Goal: Task Accomplishment & Management: Manage account settings

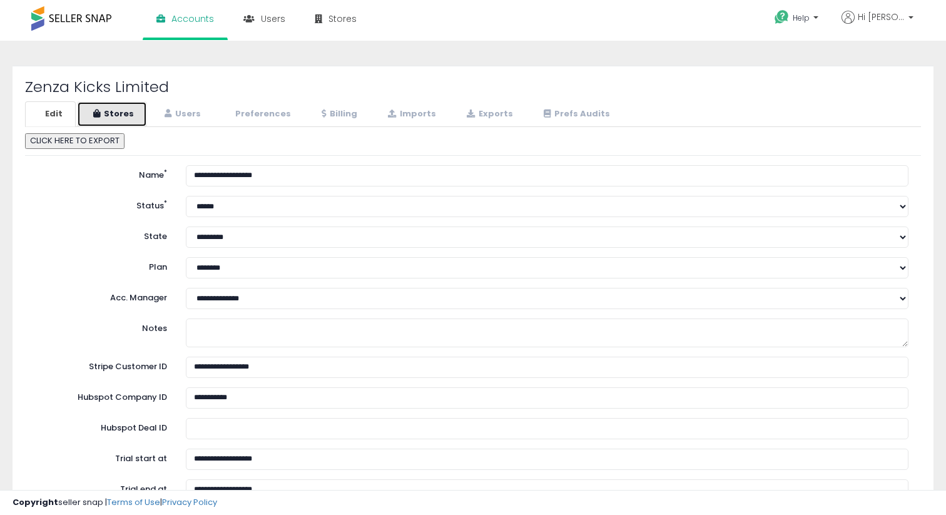
click at [133, 111] on link "Stores" at bounding box center [112, 114] width 70 height 26
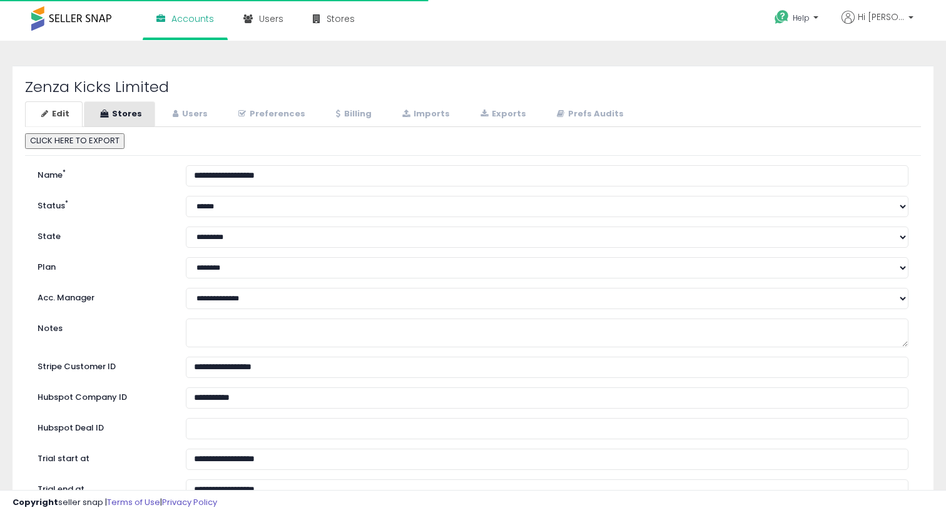
select select "**"
click at [146, 117] on link "Stores" at bounding box center [119, 114] width 71 height 26
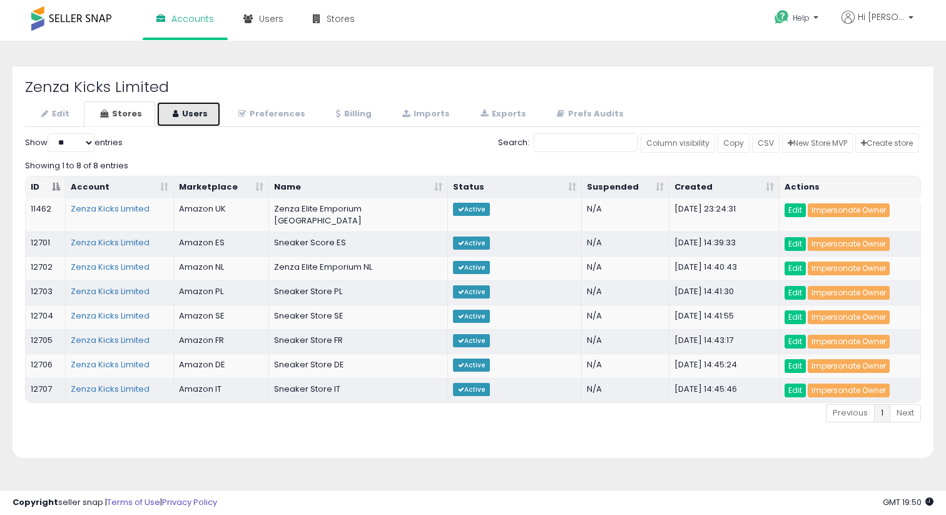
click at [211, 114] on link "Users" at bounding box center [188, 114] width 64 height 26
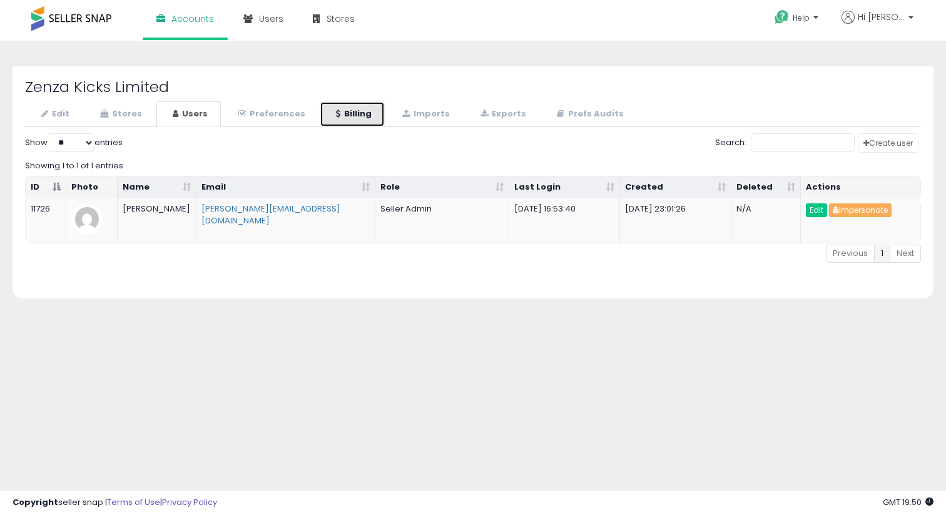
click at [342, 114] on link "Billing" at bounding box center [352, 114] width 65 height 26
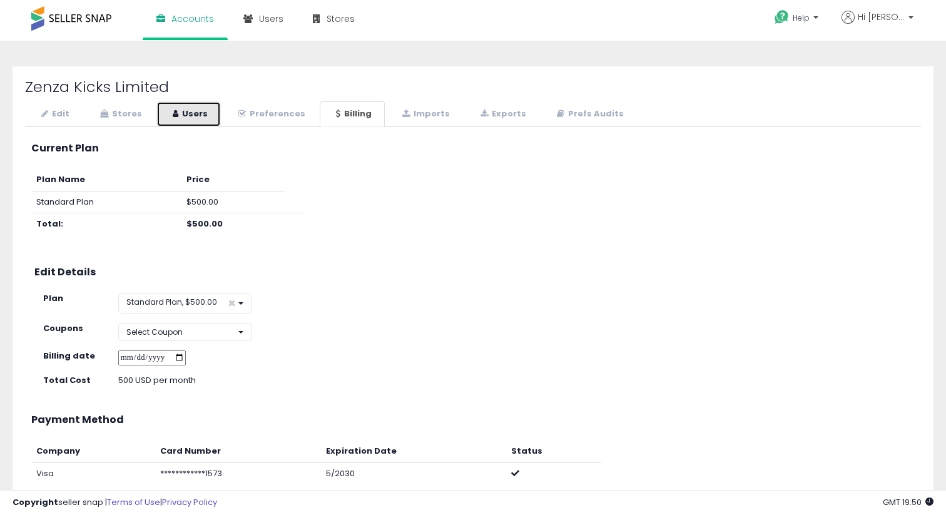
click at [169, 113] on link "Users" at bounding box center [188, 114] width 64 height 26
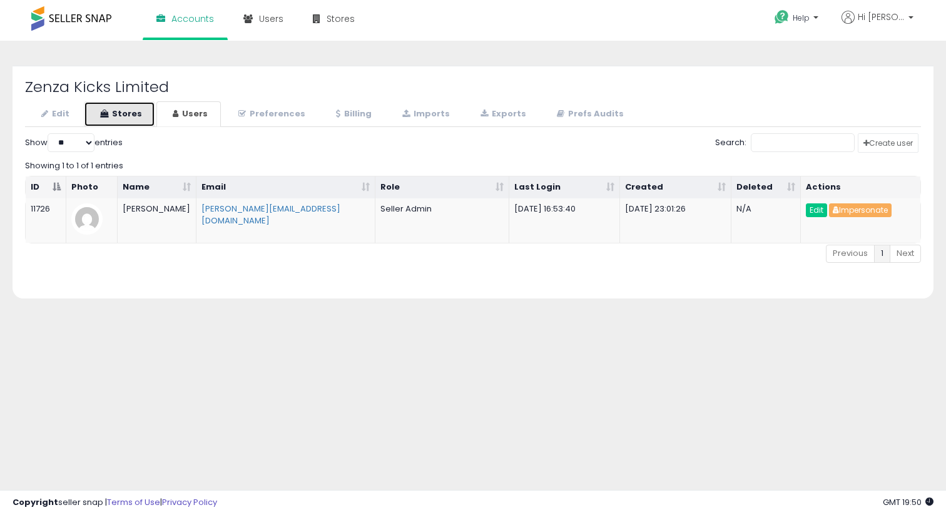
click at [123, 111] on link "Stores" at bounding box center [119, 114] width 71 height 26
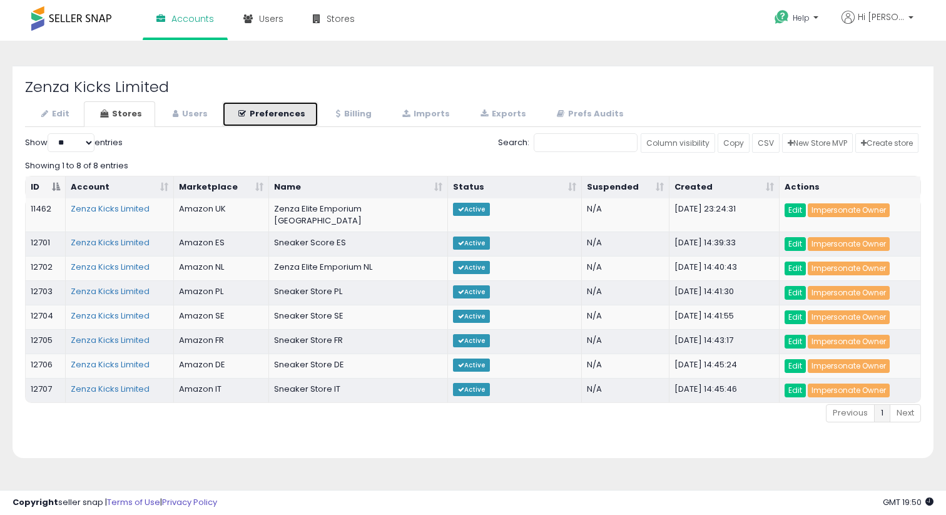
click at [285, 114] on link "Preferences" at bounding box center [270, 114] width 96 height 26
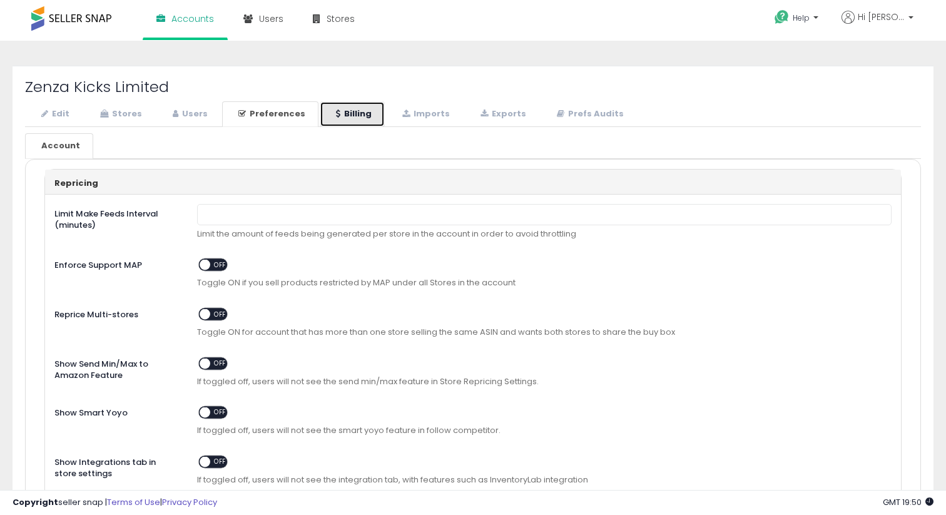
click at [336, 112] on link "Billing" at bounding box center [352, 114] width 65 height 26
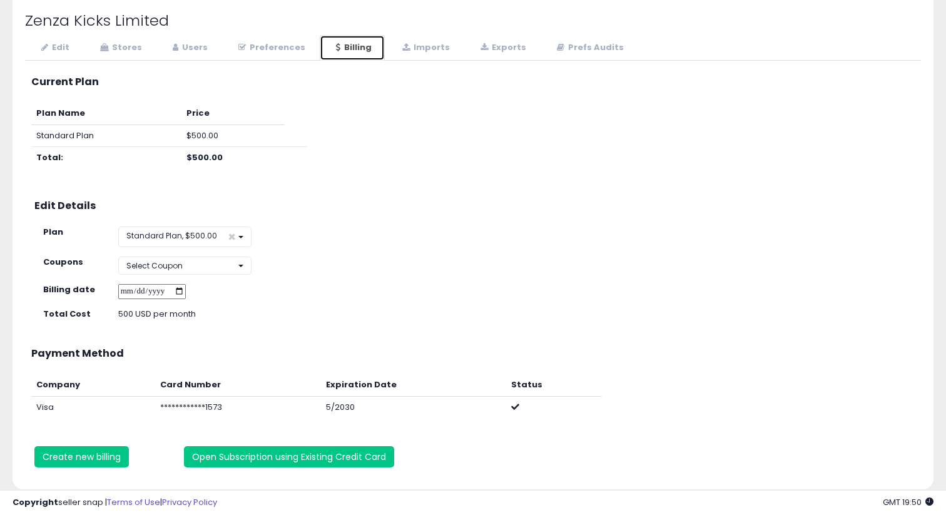
scroll to position [119, 0]
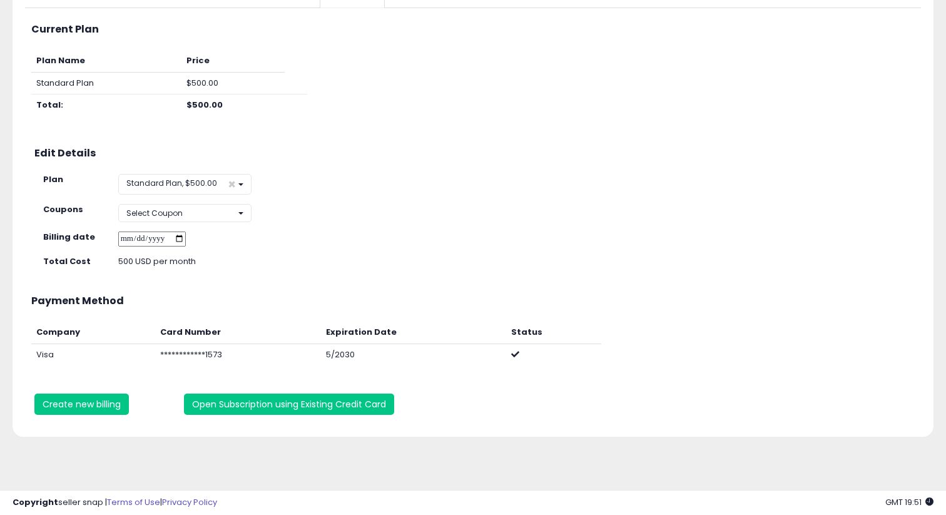
click at [186, 235] on input "**********" at bounding box center [152, 239] width 68 height 16
type input "**********"
click at [186, 245] on input "**********" at bounding box center [152, 239] width 68 height 16
click at [241, 410] on button "Open Subscription using Existing Credit Card" at bounding box center [289, 403] width 210 height 21
click at [245, 404] on button "Open Subscription using Existing Credit Card" at bounding box center [289, 403] width 210 height 21
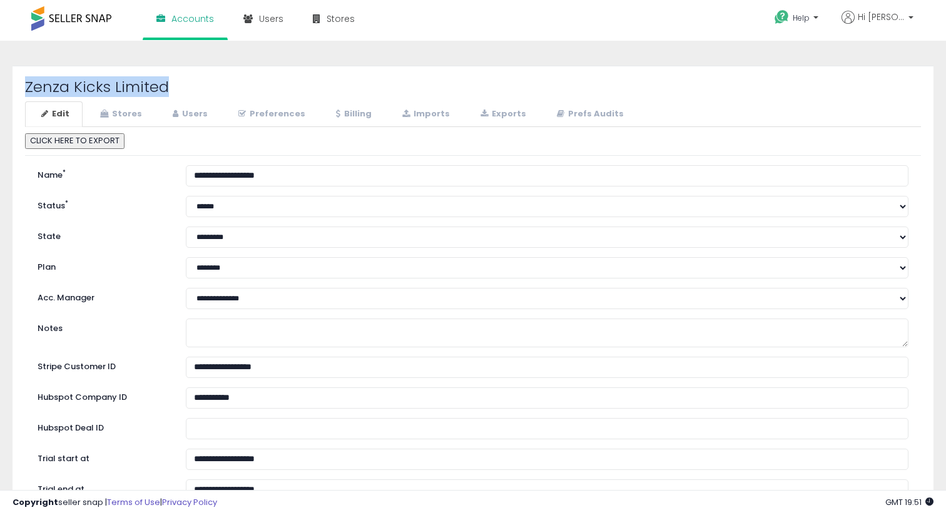
drag, startPoint x: 23, startPoint y: 79, endPoint x: 193, endPoint y: 80, distance: 170.8
click at [193, 80] on div "Zenza Kicks Limited Edit Stores Users Preferences Billing *" at bounding box center [473, 402] width 921 height 673
copy h2 "Zenza Kicks Limited"
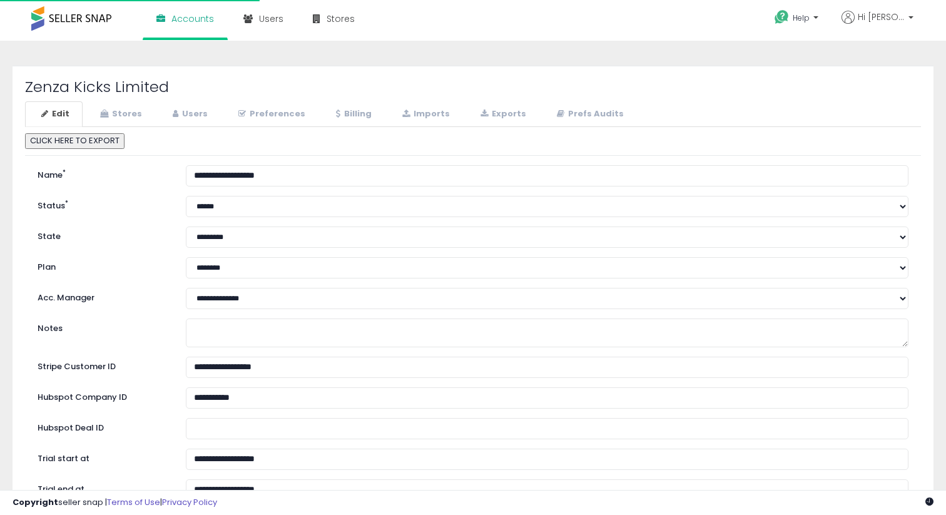
select select "**"
click at [123, 116] on link "Stores" at bounding box center [119, 114] width 71 height 26
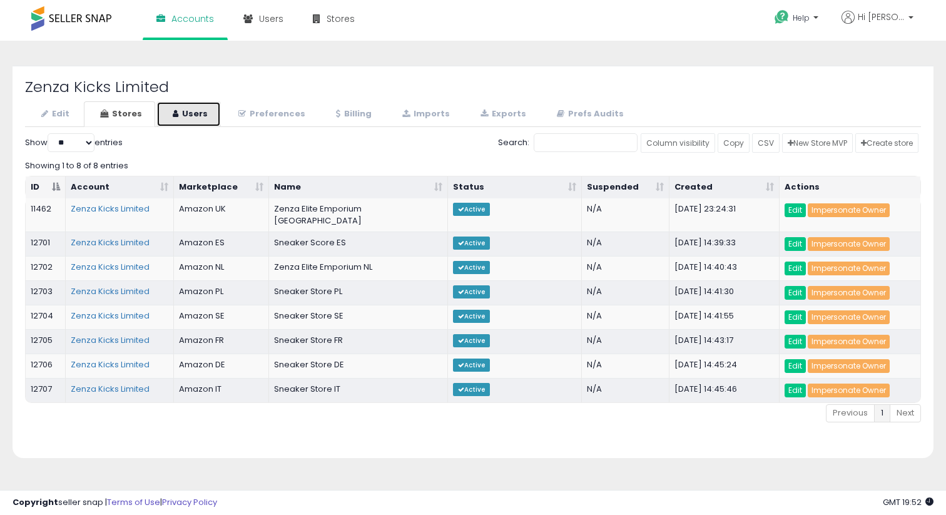
click at [180, 118] on link "Users" at bounding box center [188, 114] width 64 height 26
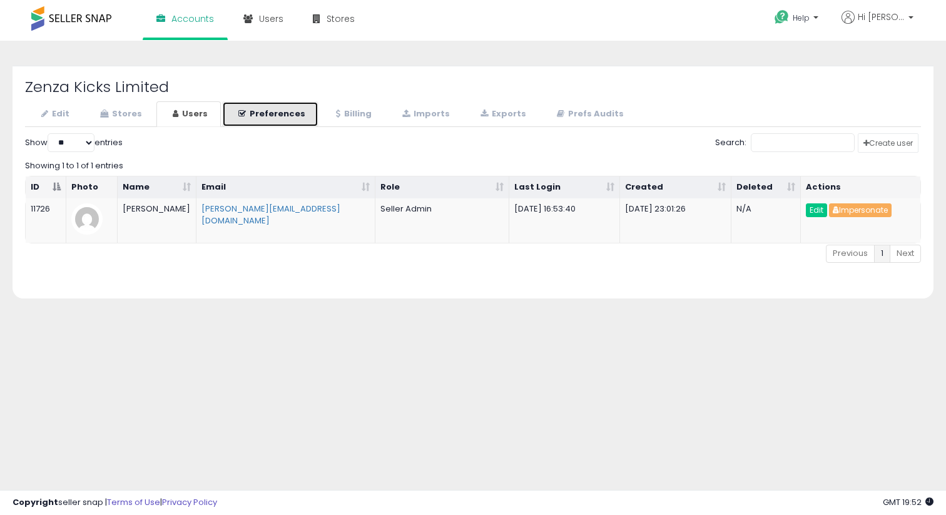
click at [250, 114] on link "Preferences" at bounding box center [270, 114] width 96 height 26
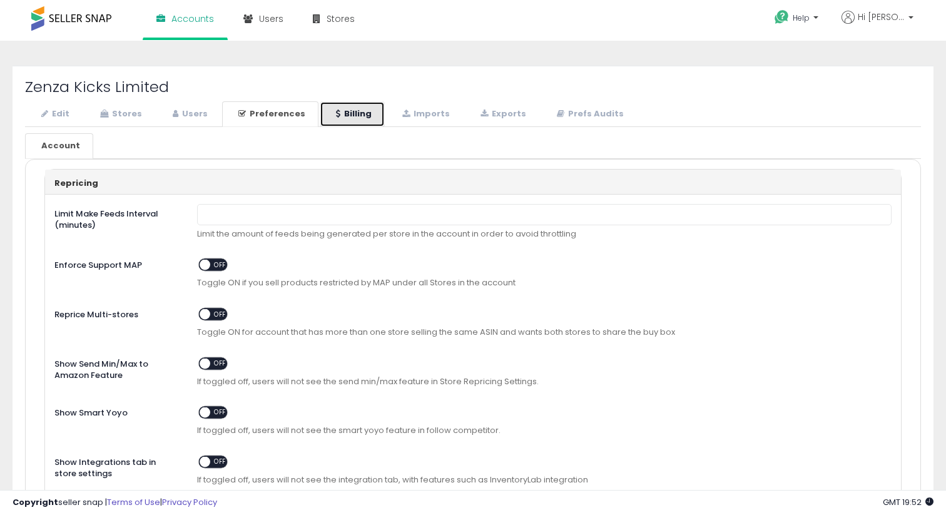
click at [322, 122] on link "Billing" at bounding box center [352, 114] width 65 height 26
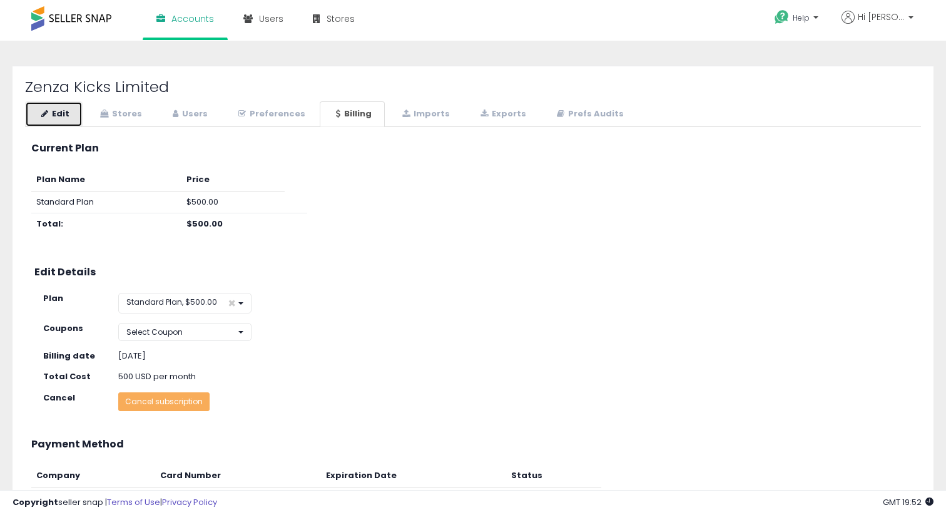
click at [58, 118] on link "Edit" at bounding box center [54, 114] width 58 height 26
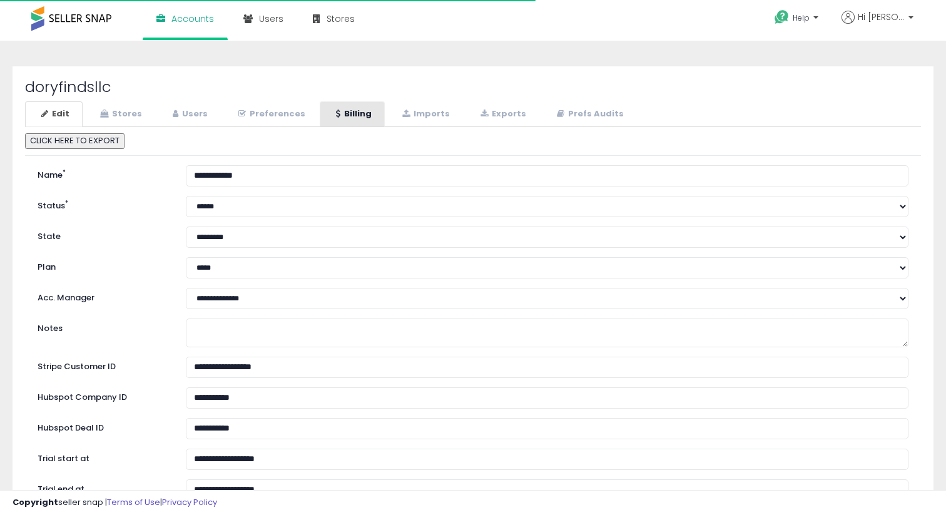
click at [347, 114] on link "Billing" at bounding box center [352, 114] width 65 height 26
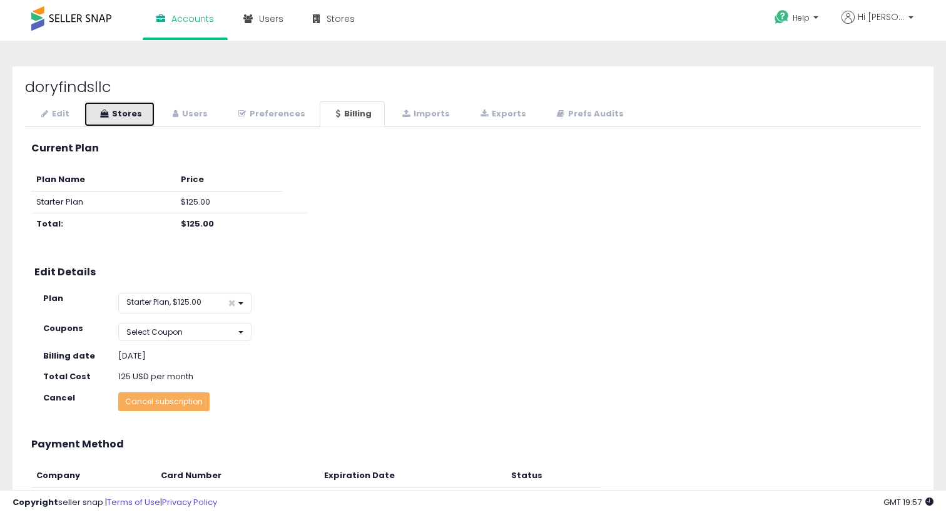
click at [119, 113] on link "Stores" at bounding box center [119, 114] width 71 height 26
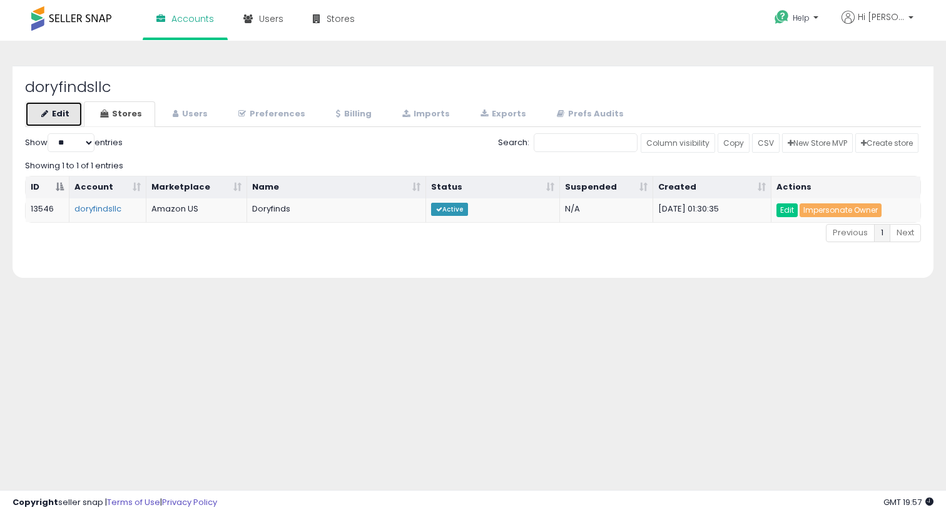
click at [29, 123] on link "Edit" at bounding box center [54, 114] width 58 height 26
